Goal: Task Accomplishment & Management: Manage account settings

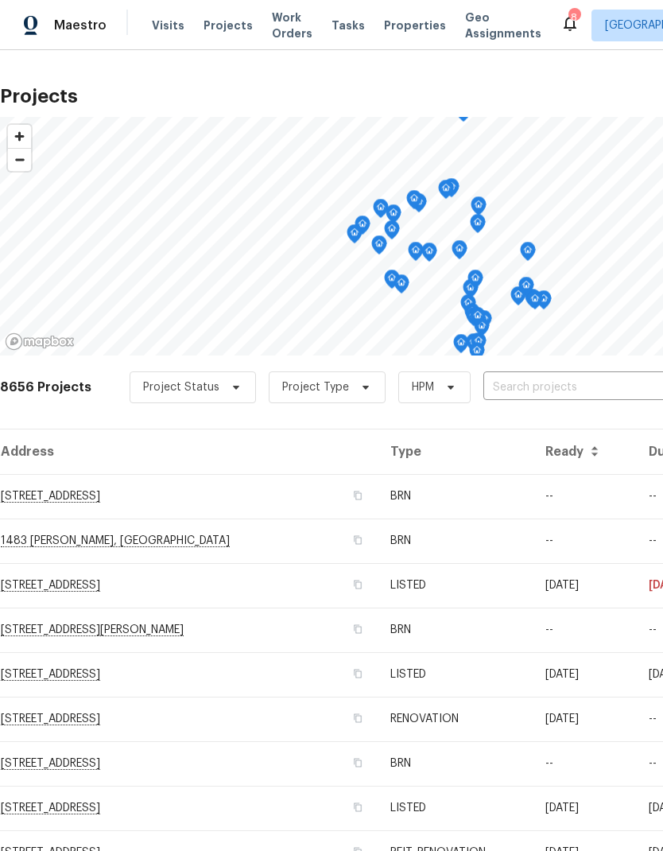
click at [593, 380] on input "text" at bounding box center [575, 387] width 182 height 25
type input "36088"
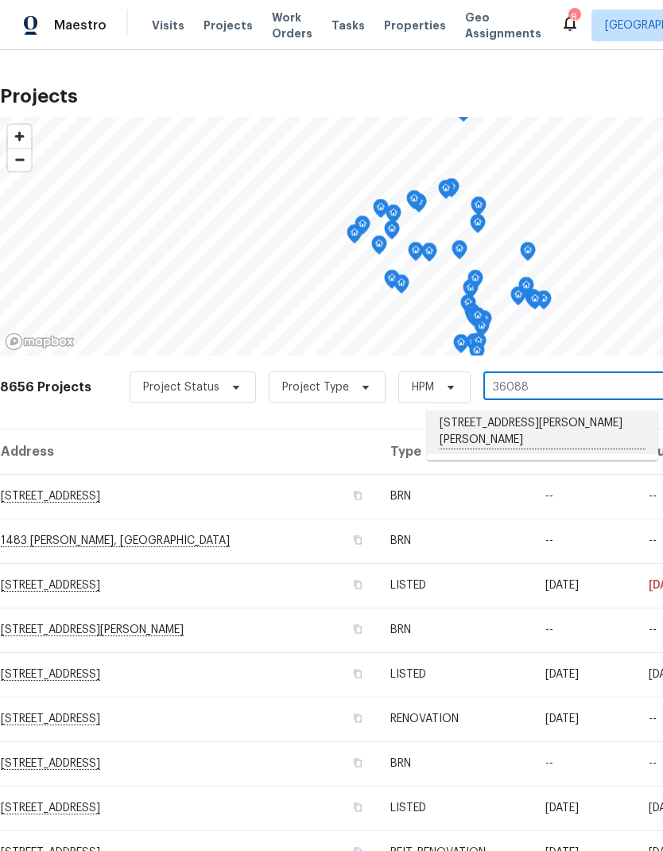
click at [581, 422] on li "[STREET_ADDRESS][PERSON_NAME][PERSON_NAME]" at bounding box center [542, 432] width 231 height 44
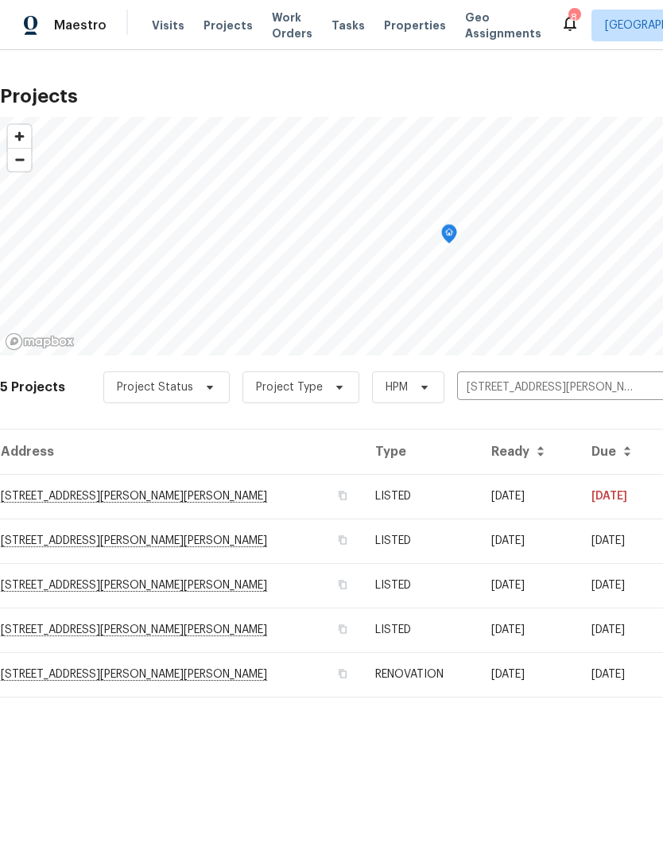
click at [579, 492] on td "[DATE]" at bounding box center [621, 496] width 84 height 45
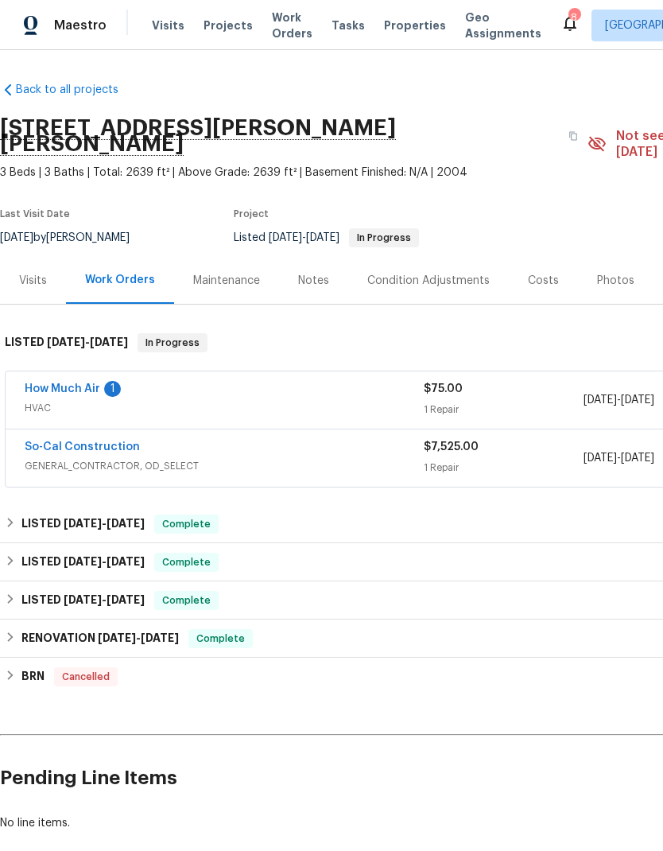
click at [55, 383] on link "How Much Air" at bounding box center [63, 388] width 76 height 11
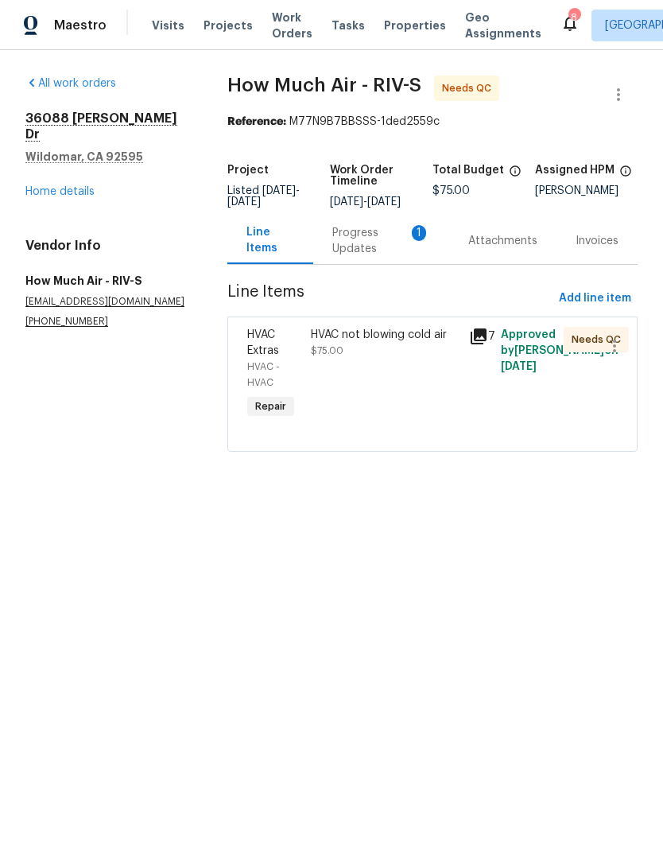
click at [362, 248] on div "Progress Updates 1" at bounding box center [381, 241] width 98 height 32
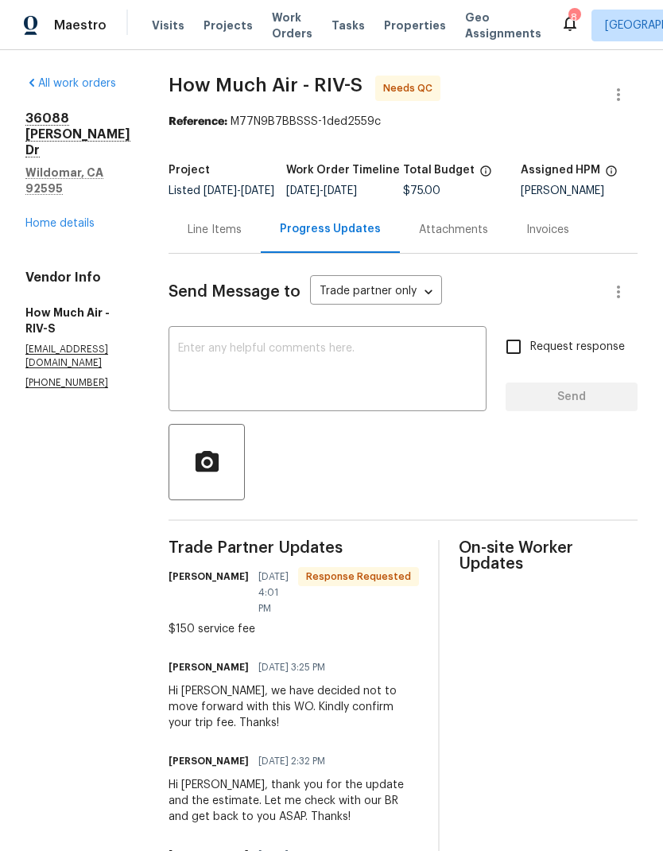
click at [58, 218] on link "Home details" at bounding box center [59, 223] width 69 height 11
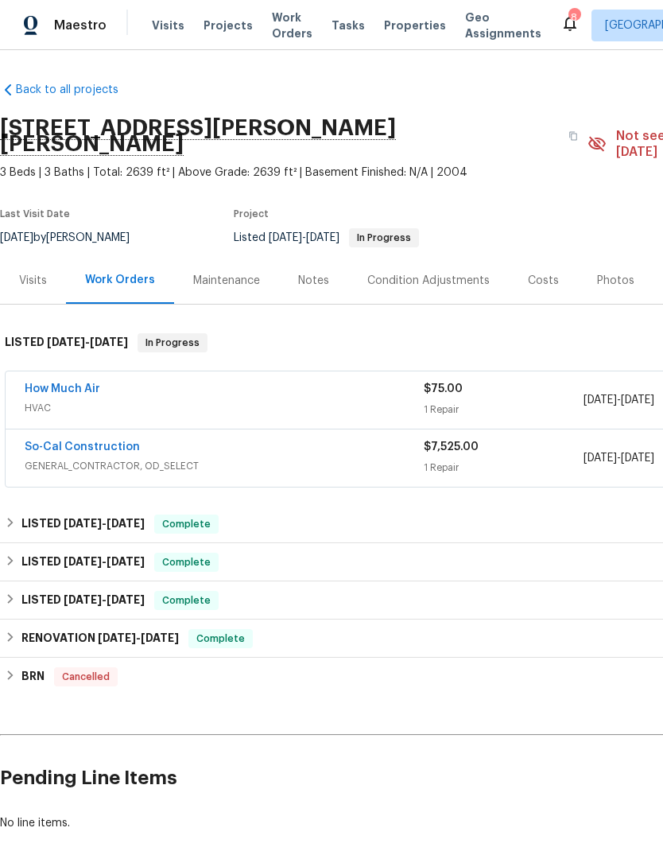
click at [66, 383] on link "How Much Air" at bounding box center [63, 388] width 76 height 11
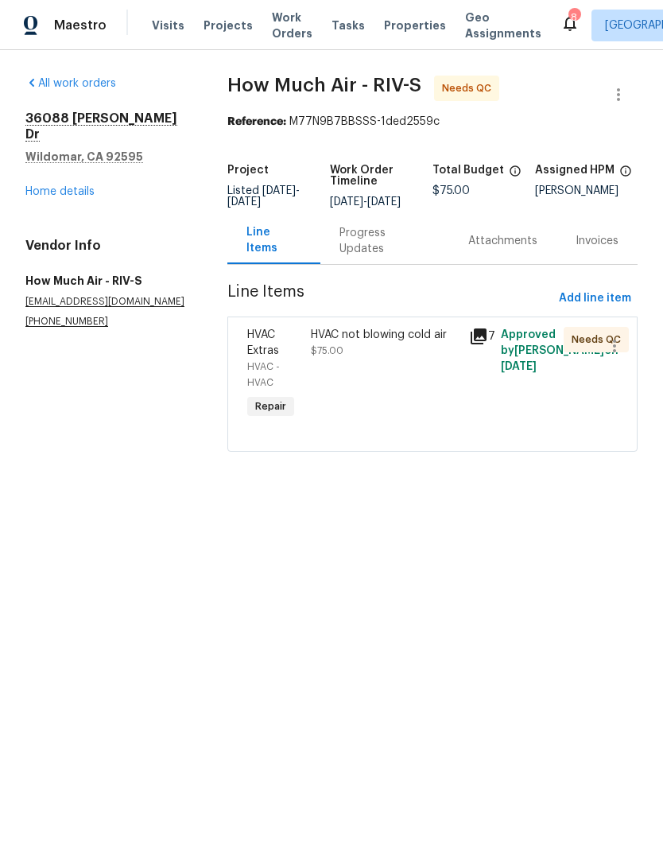
click at [379, 242] on div "Progress Updates" at bounding box center [385, 240] width 129 height 47
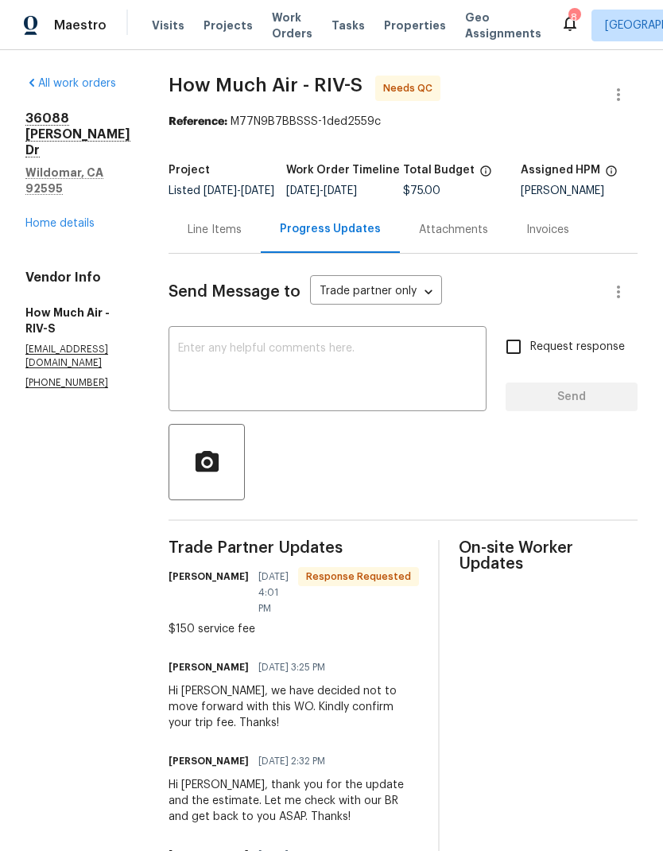
click at [52, 218] on link "Home details" at bounding box center [59, 223] width 69 height 11
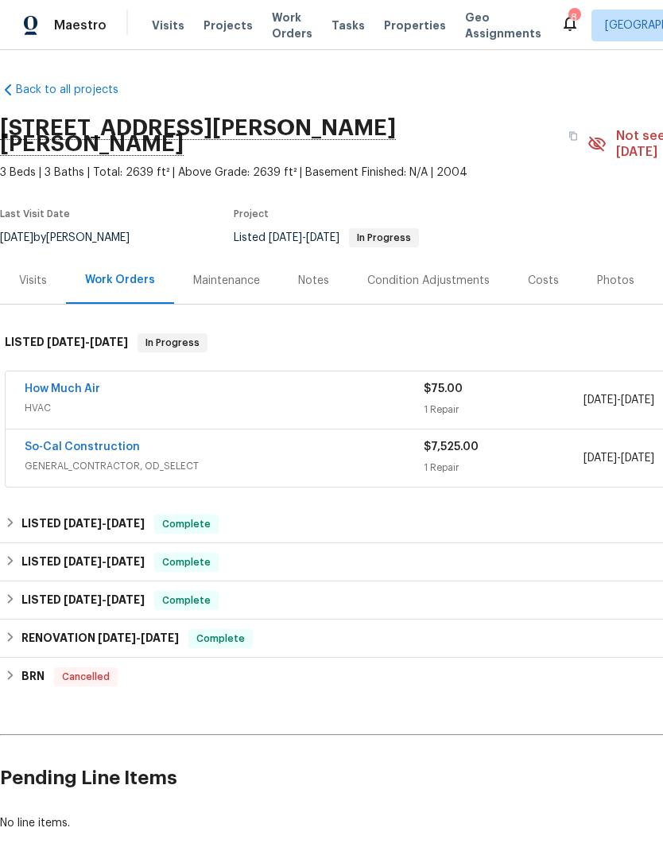
click at [64, 441] on link "So-Cal Construction" at bounding box center [82, 446] width 115 height 11
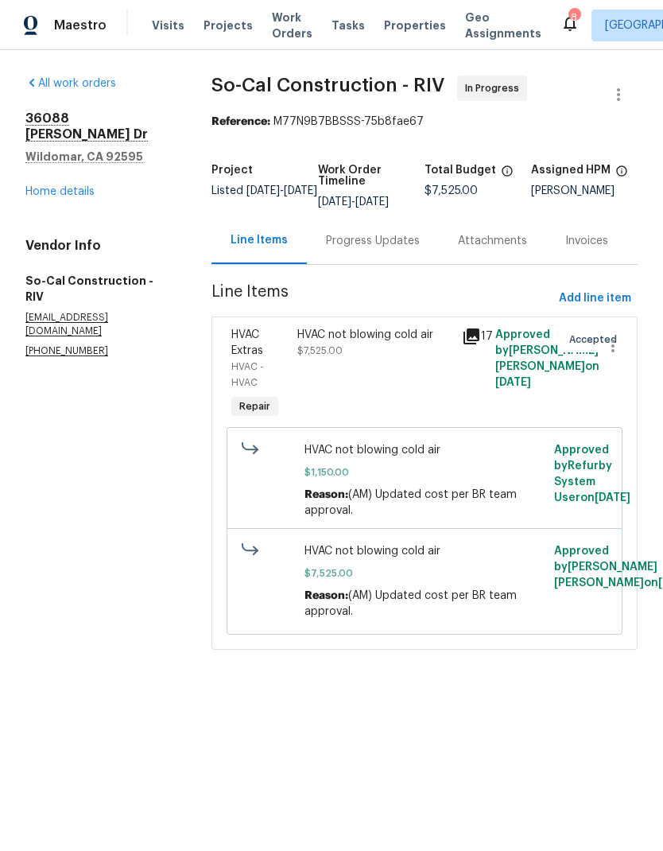
click at [383, 249] on div "Progress Updates" at bounding box center [373, 241] width 94 height 16
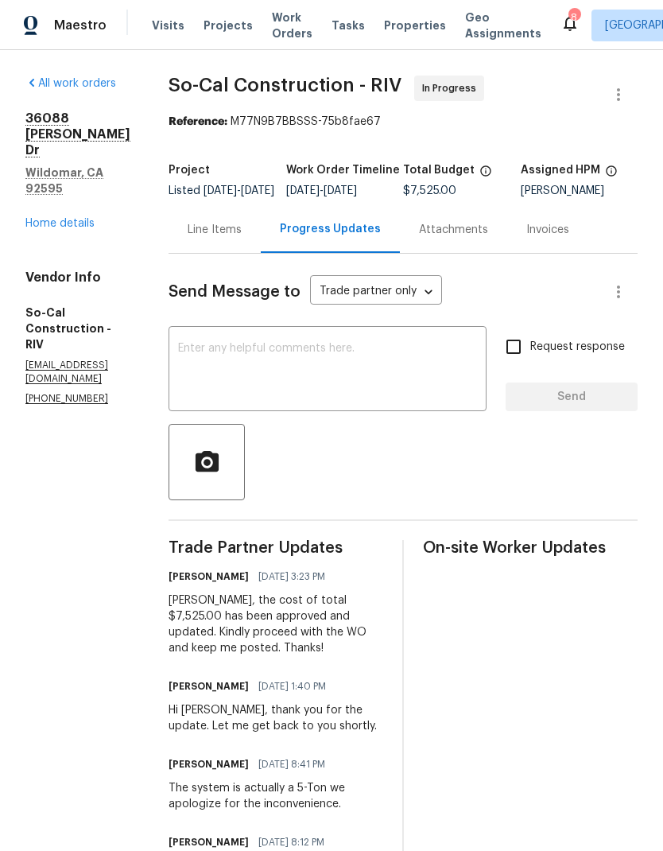
click at [242, 236] on div "Line Items" at bounding box center [215, 230] width 54 height 16
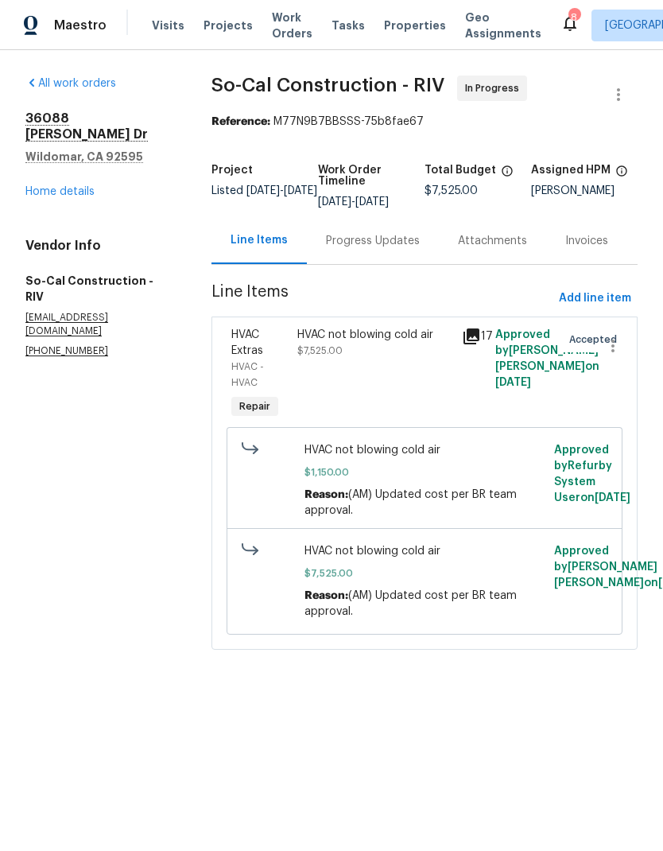
click at [57, 186] on link "Home details" at bounding box center [59, 191] width 69 height 11
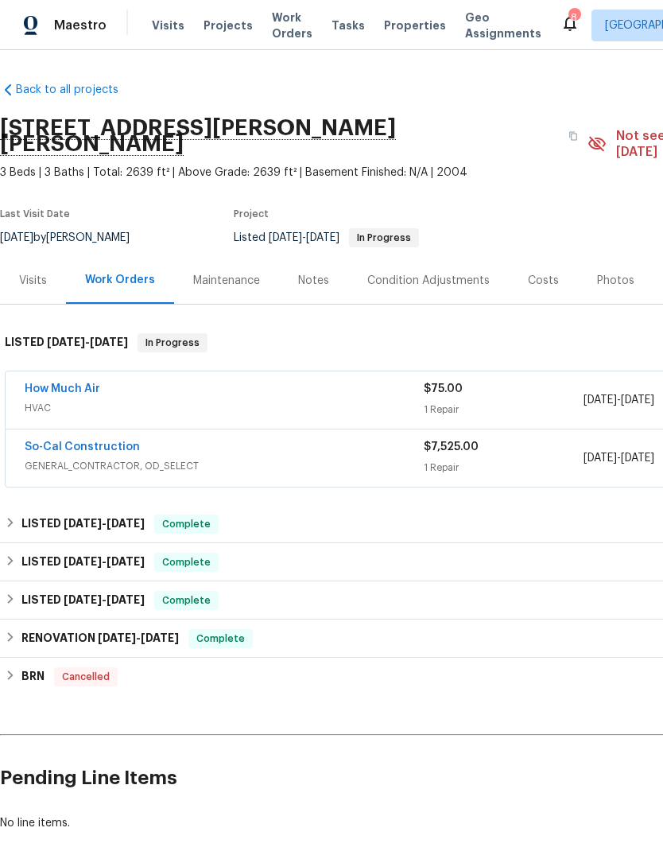
click at [48, 383] on link "How Much Air" at bounding box center [63, 388] width 76 height 11
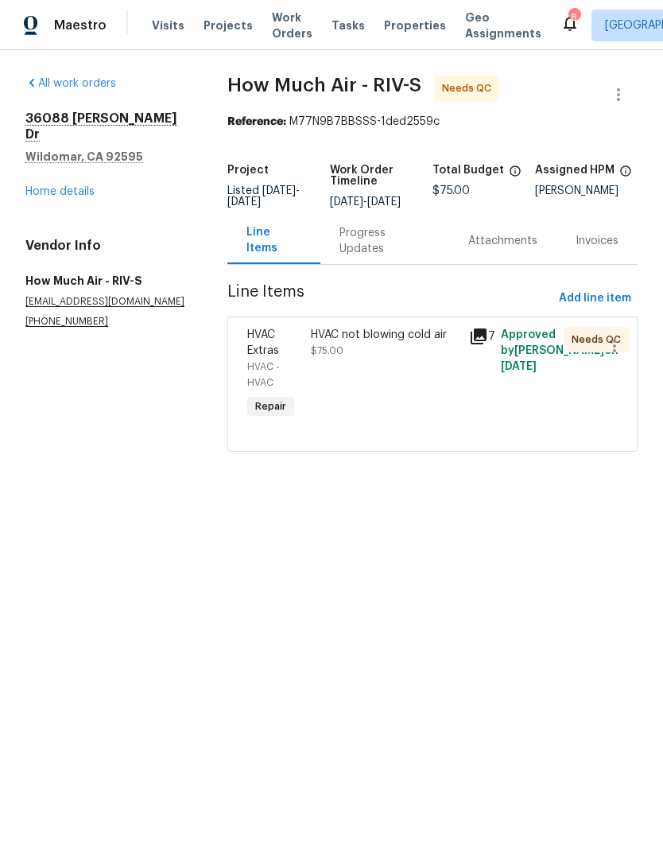
click at [383, 249] on div "Progress Updates" at bounding box center [385, 241] width 91 height 32
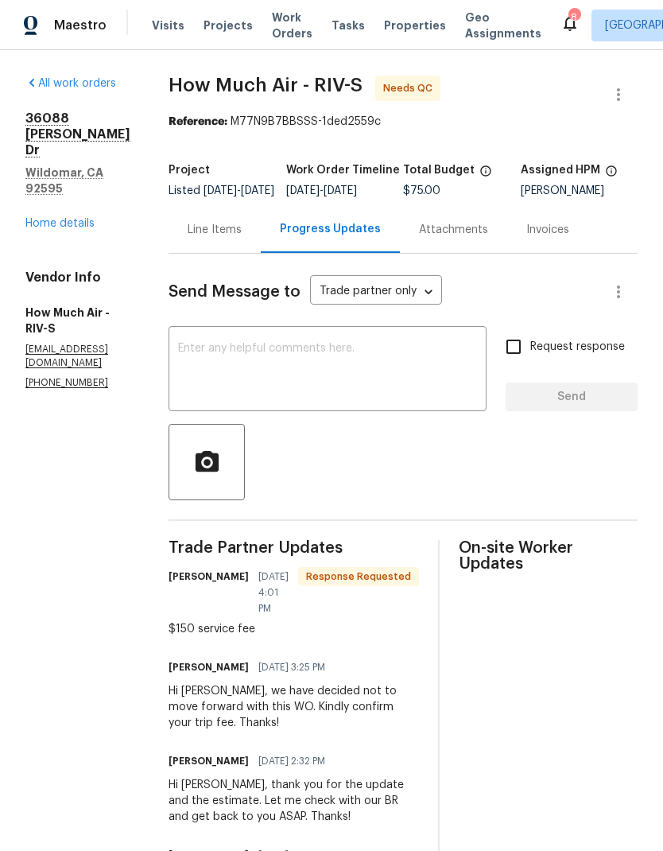
click at [52, 218] on link "Home details" at bounding box center [59, 223] width 69 height 11
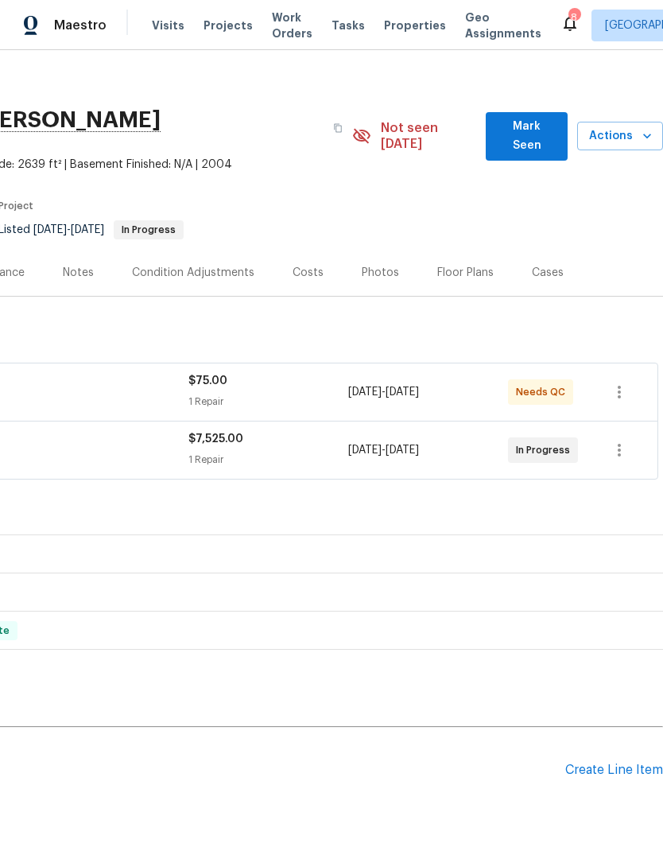
scroll to position [8, 235]
click at [627, 383] on icon "button" at bounding box center [619, 392] width 19 height 19
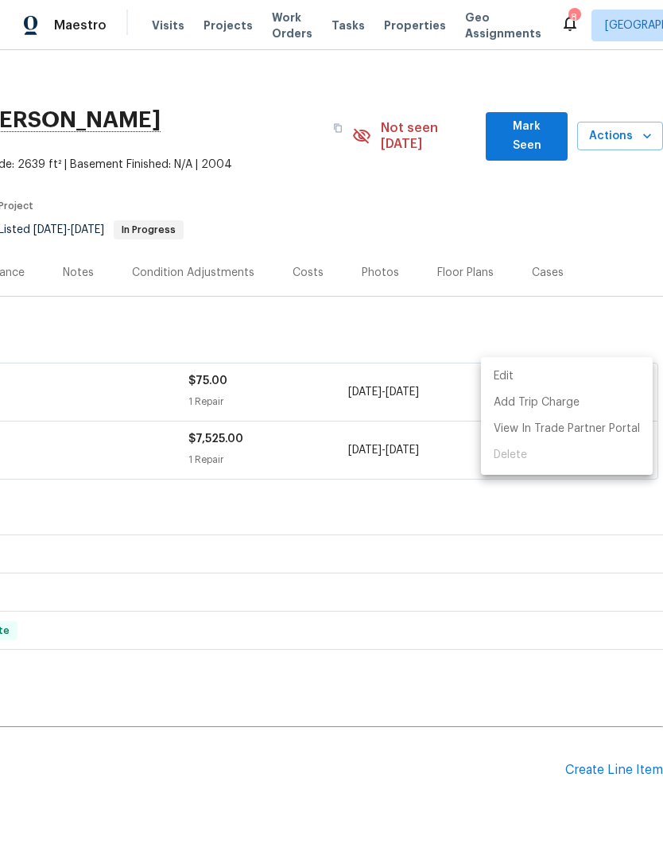
click at [518, 454] on ul "Edit Add Trip Charge View In Trade Partner Portal Delete" at bounding box center [567, 416] width 172 height 118
click at [520, 539] on div at bounding box center [331, 425] width 663 height 851
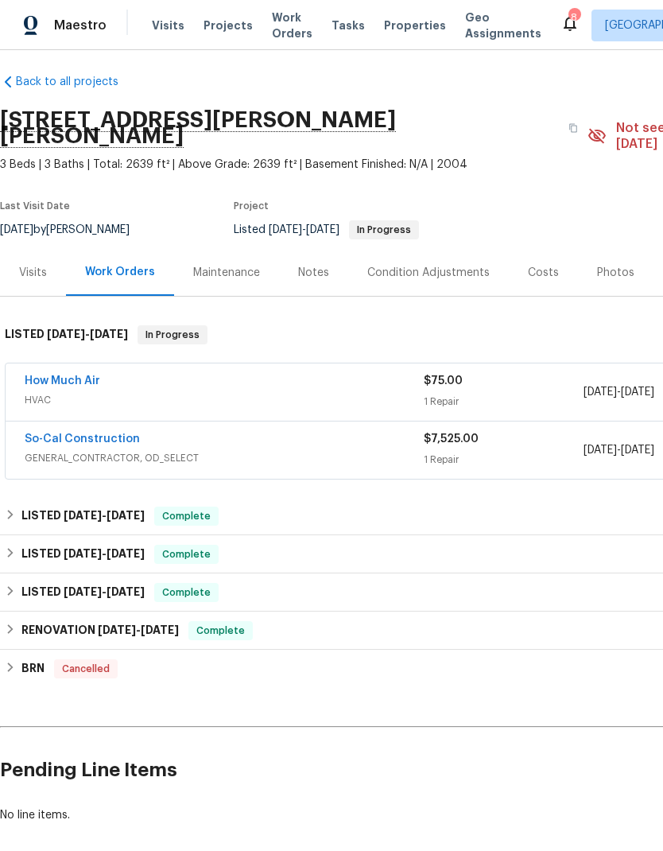
scroll to position [8, 0]
click at [49, 375] on link "How Much Air" at bounding box center [63, 380] width 76 height 11
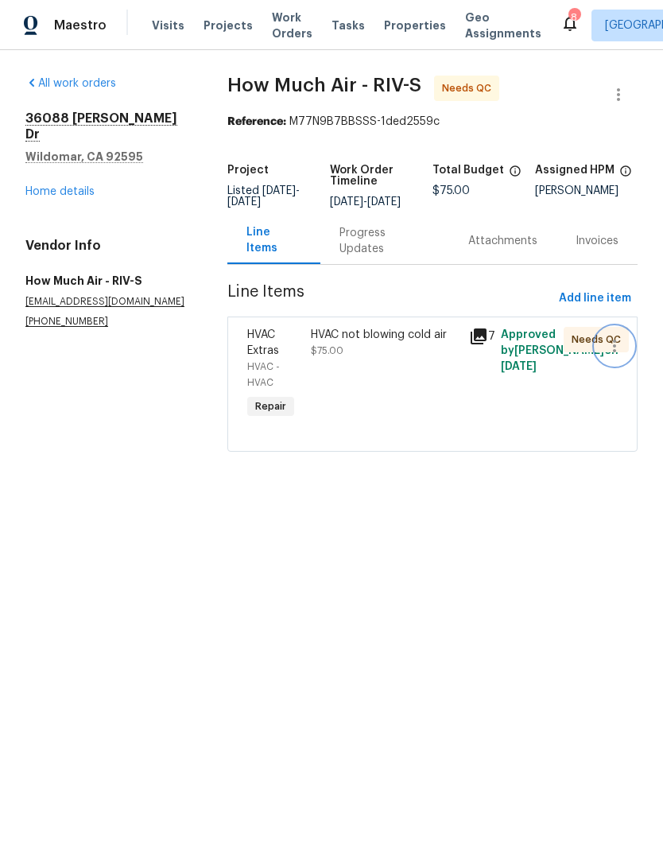
click at [616, 352] on icon "button" at bounding box center [614, 346] width 3 height 13
click at [618, 359] on li "Cancel" at bounding box center [619, 357] width 61 height 26
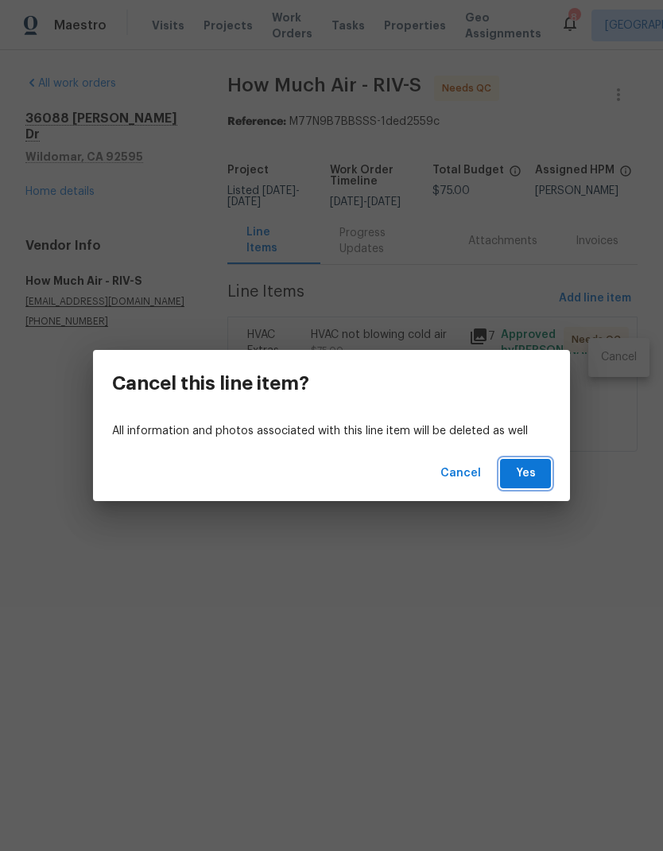
click at [531, 474] on span "Yes" at bounding box center [525, 474] width 25 height 20
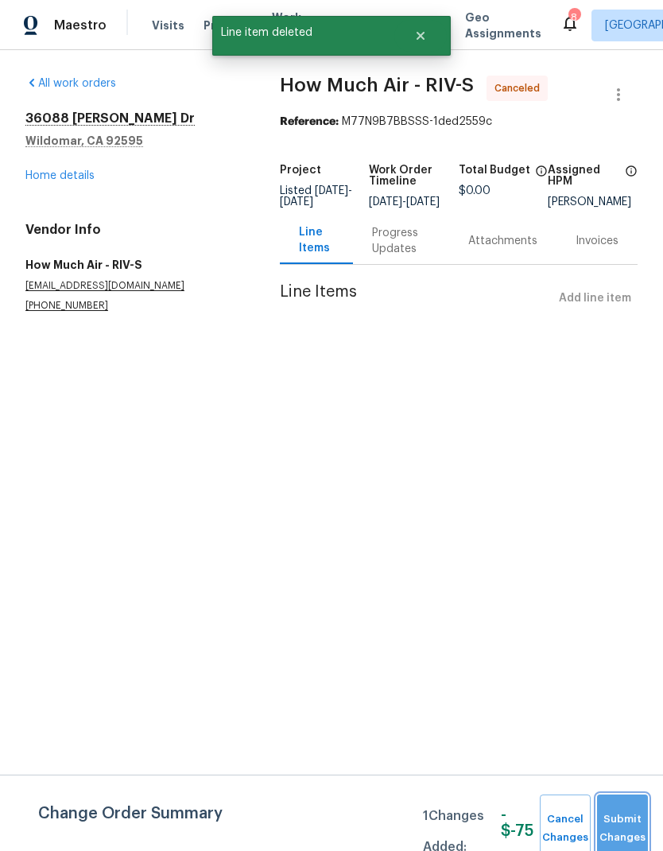
click at [632, 822] on span "Submit Changes" at bounding box center [622, 828] width 35 height 37
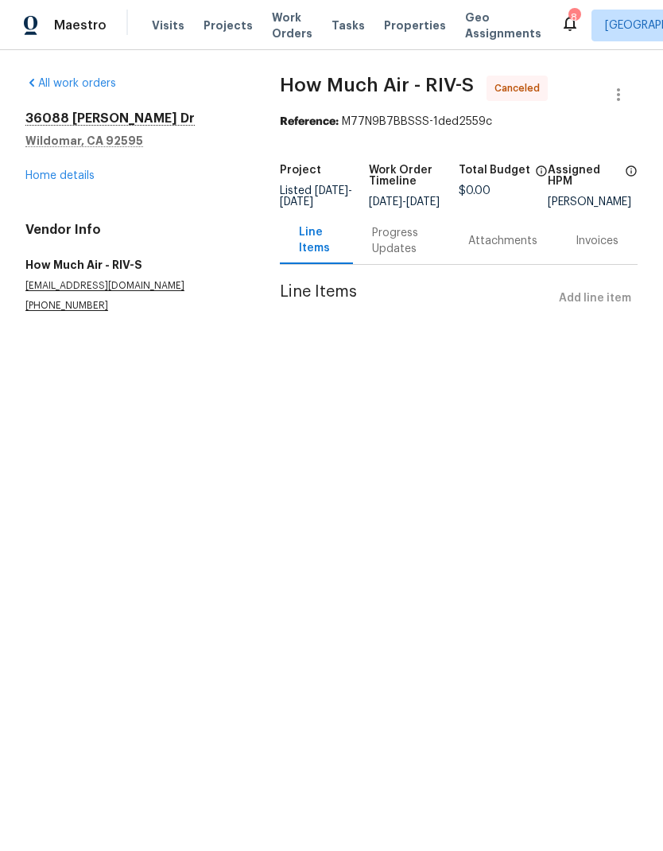
click at [49, 179] on link "Home details" at bounding box center [59, 175] width 69 height 11
